Goal: Information Seeking & Learning: Learn about a topic

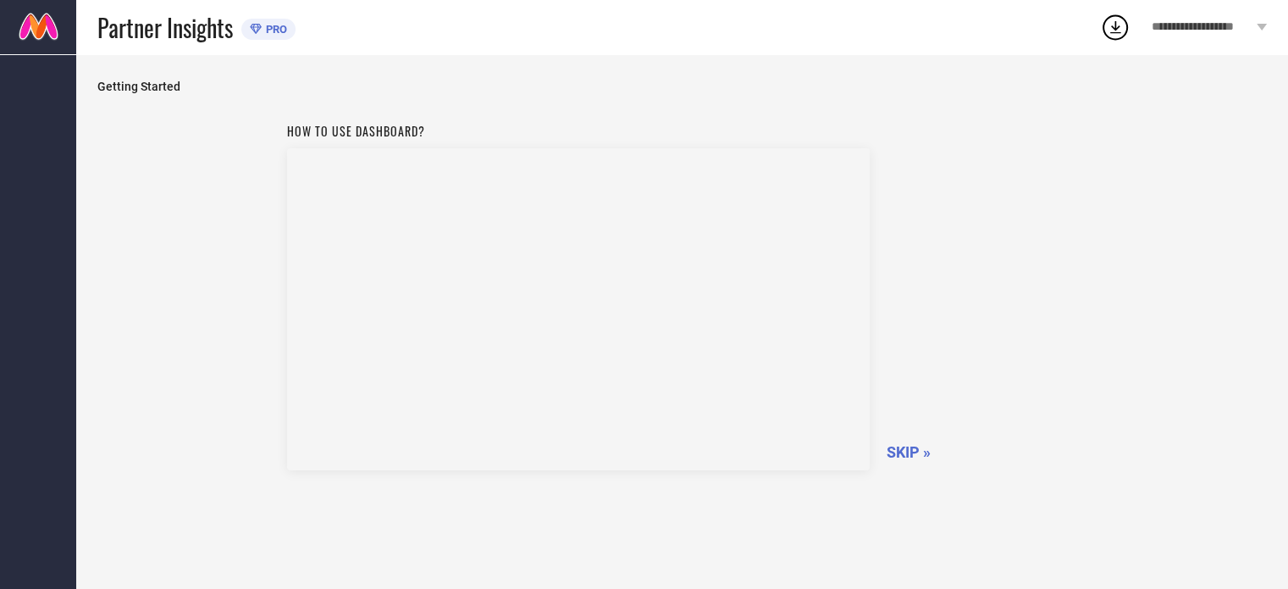
click at [899, 448] on span "SKIP »" at bounding box center [909, 452] width 44 height 18
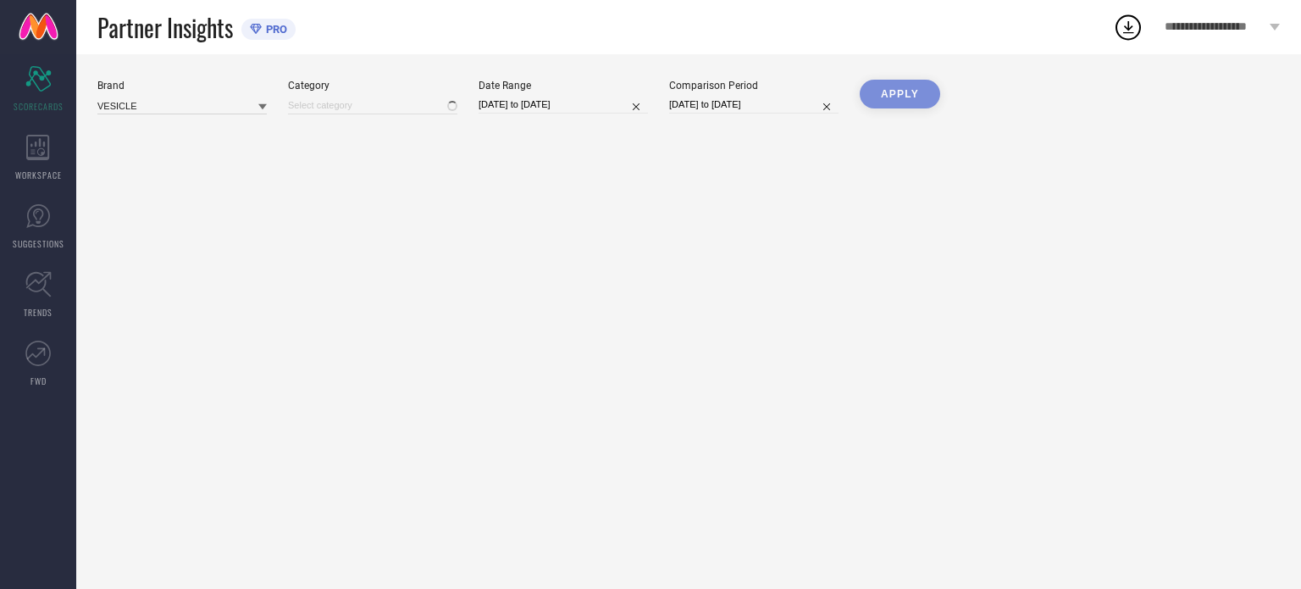
type input "All"
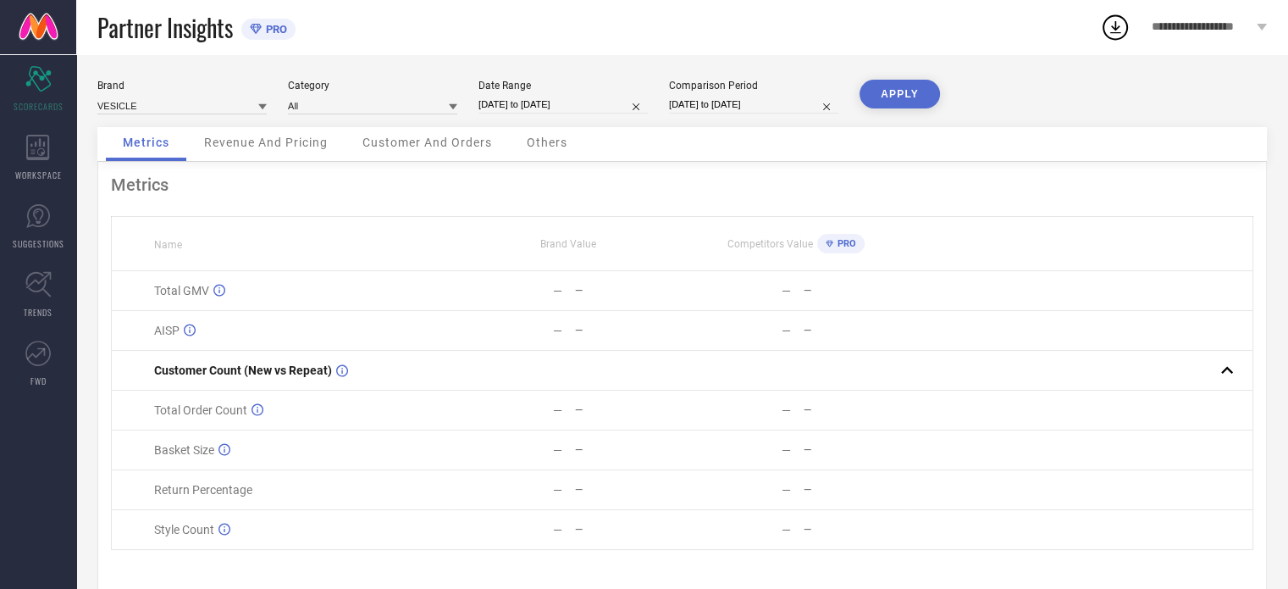
click at [542, 238] on span "Brand Value" at bounding box center [568, 244] width 56 height 12
click at [247, 130] on div "Revenue And Pricing" at bounding box center [266, 144] width 158 height 34
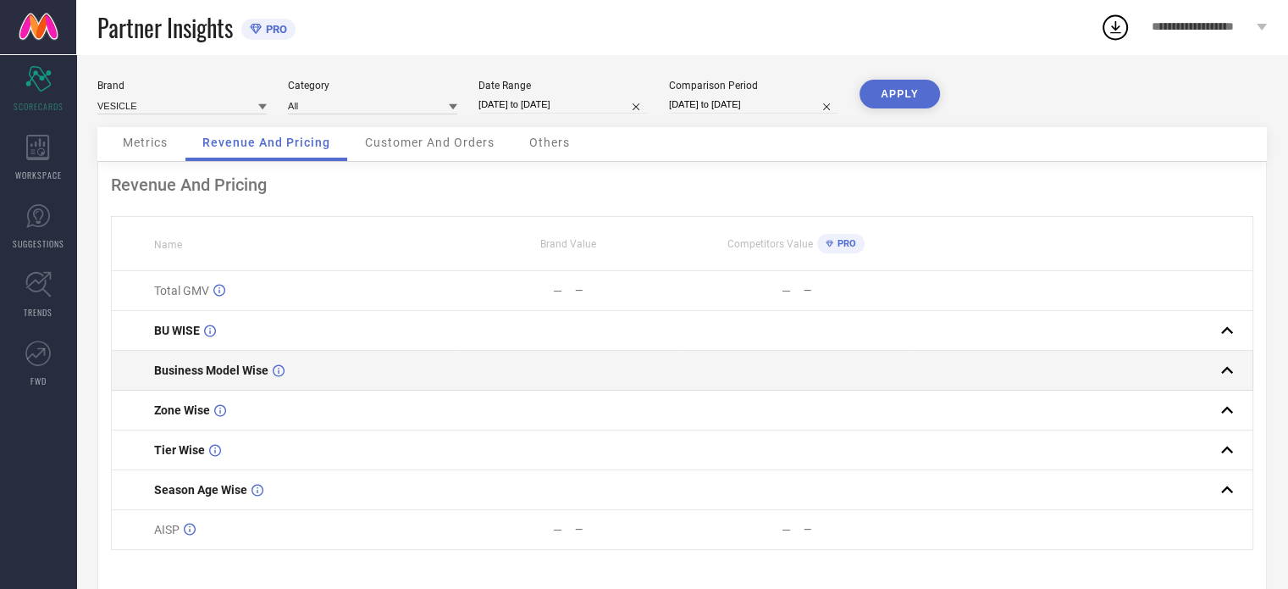
click at [272, 363] on td "Business Model Wise" at bounding box center [283, 371] width 342 height 40
click at [1233, 374] on rect at bounding box center [1227, 370] width 24 height 24
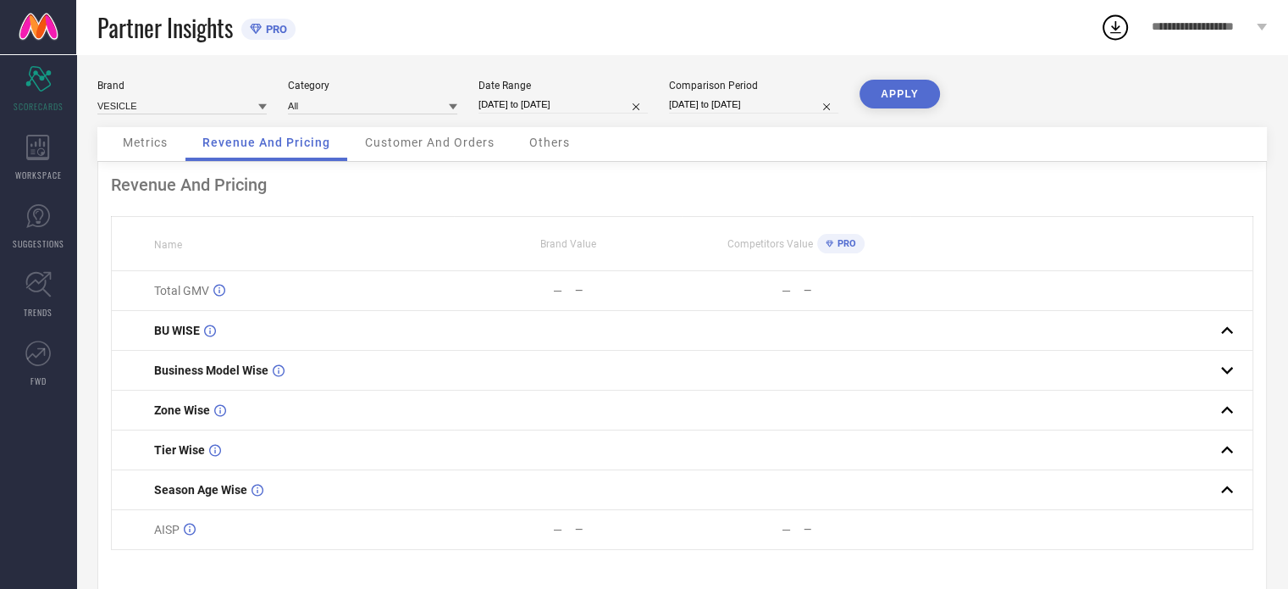
click at [417, 143] on span "Customer And Orders" at bounding box center [430, 143] width 130 height 14
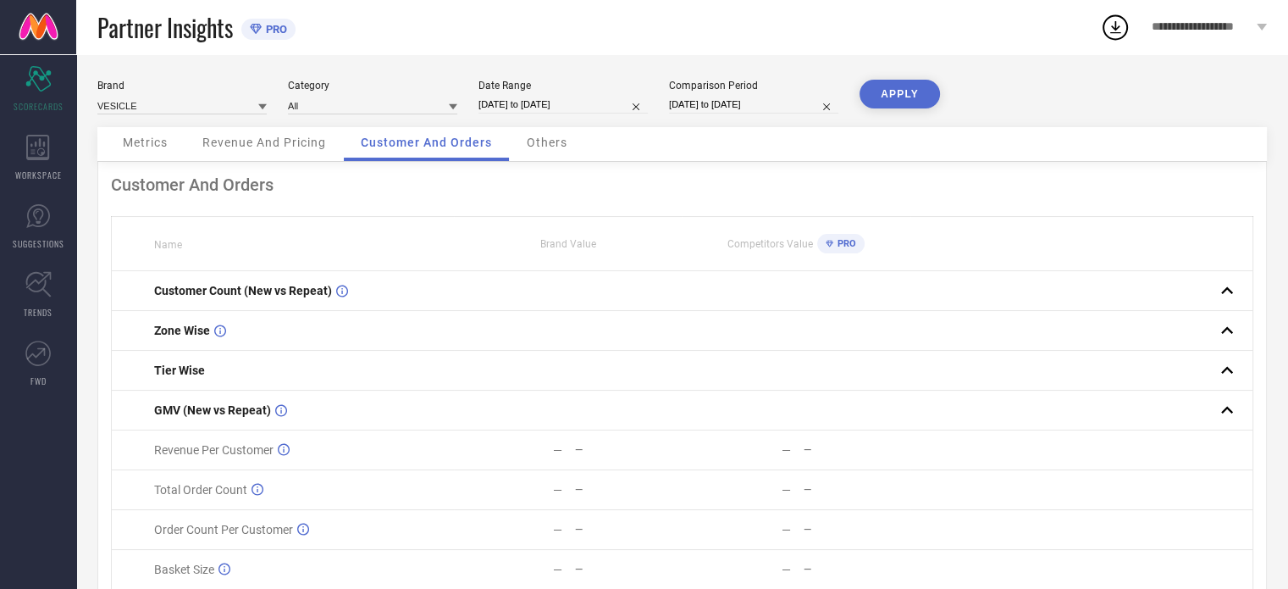
click at [513, 147] on div "Others" at bounding box center [547, 144] width 75 height 34
